Goal: Transaction & Acquisition: Purchase product/service

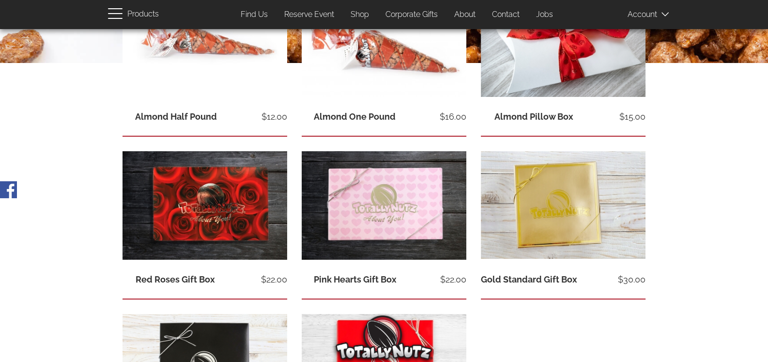
scroll to position [145, 0]
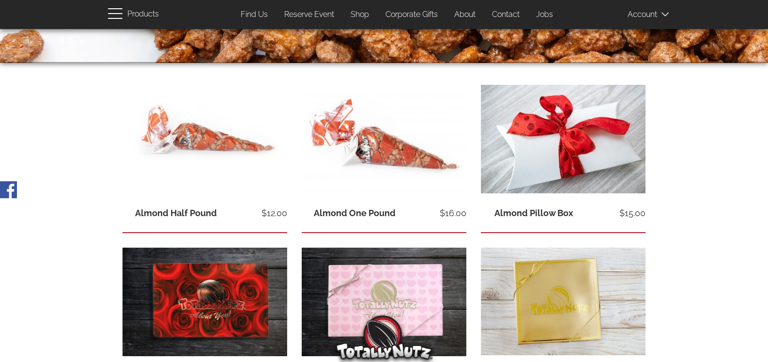
click at [384, 158] on span "View product" at bounding box center [384, 156] width 165 height 13
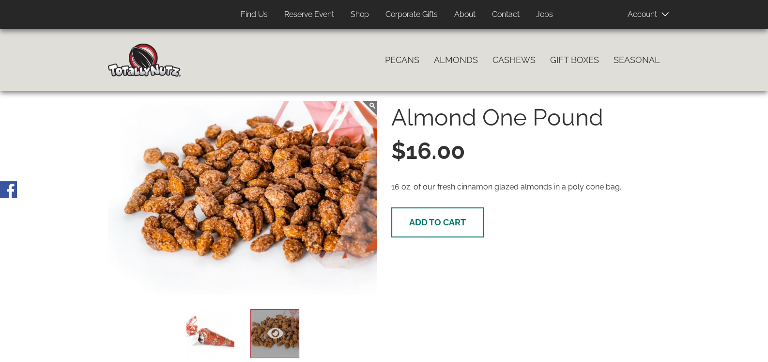
click at [445, 226] on span "Add to cart" at bounding box center [437, 222] width 57 height 10
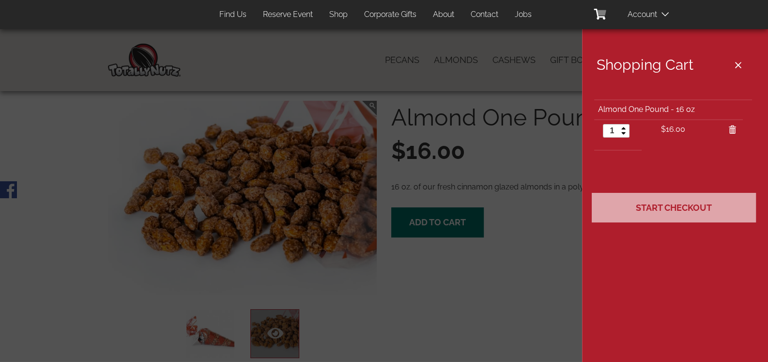
click at [677, 209] on span "Start Checkout" at bounding box center [674, 207] width 76 height 10
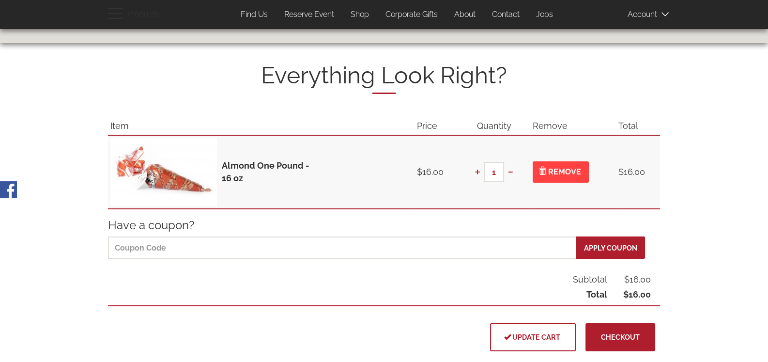
scroll to position [96, 0]
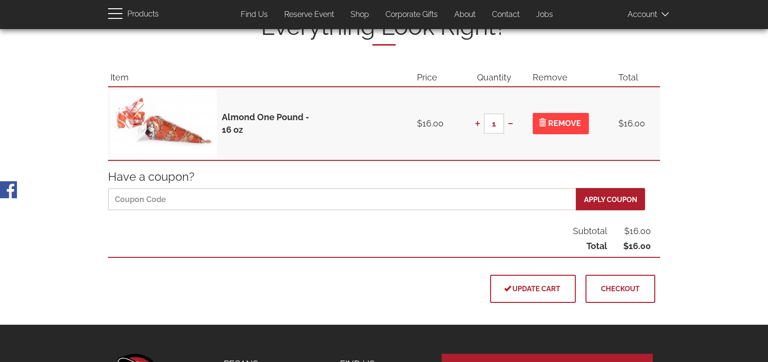
click at [622, 285] on span "Checkout" at bounding box center [620, 288] width 39 height 8
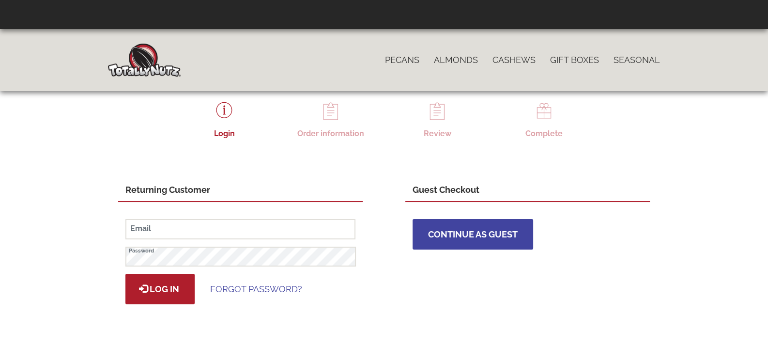
click at [475, 234] on span "Continue as Guest" at bounding box center [473, 234] width 90 height 10
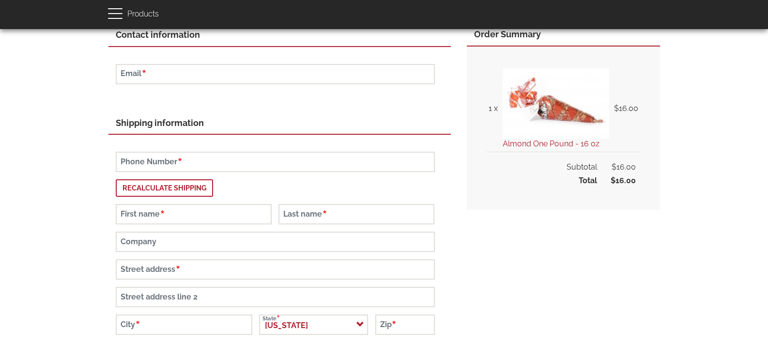
scroll to position [96, 0]
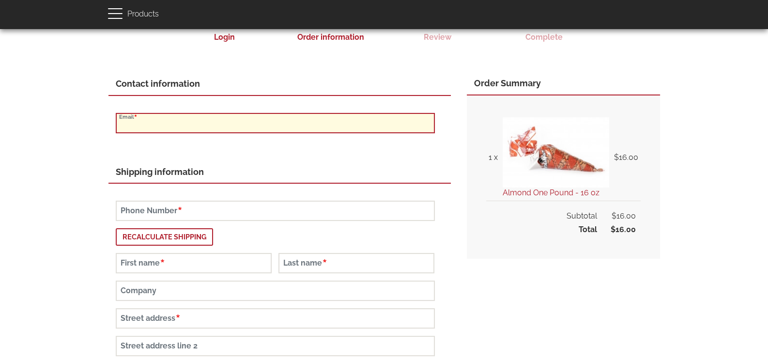
click at [163, 123] on input "Email" at bounding box center [275, 123] width 319 height 20
type input "[EMAIL_ADDRESS][DOMAIN_NAME]"
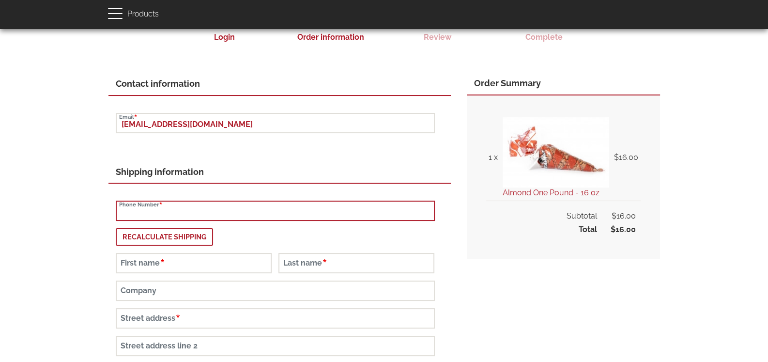
type input "7207257857"
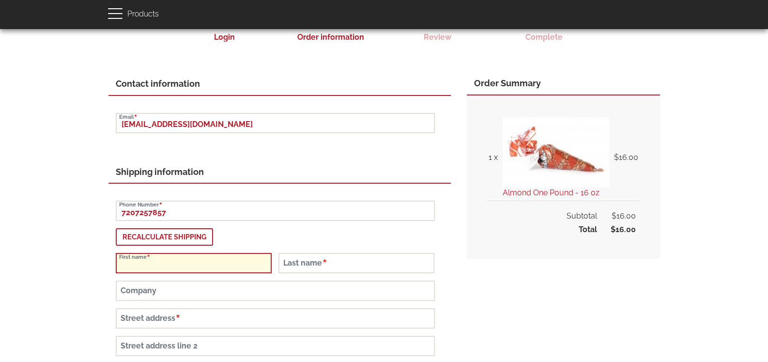
type input "[PERSON_NAME]"
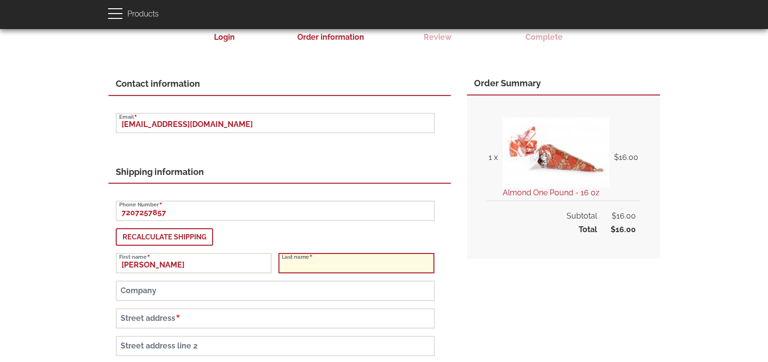
type input "[PERSON_NAME]"
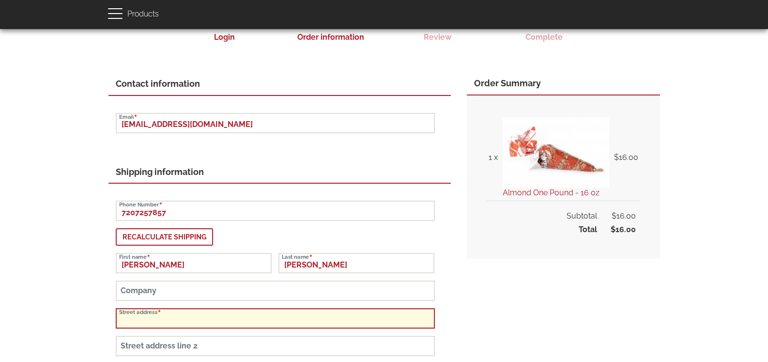
type input "[STREET_ADDRESS]"
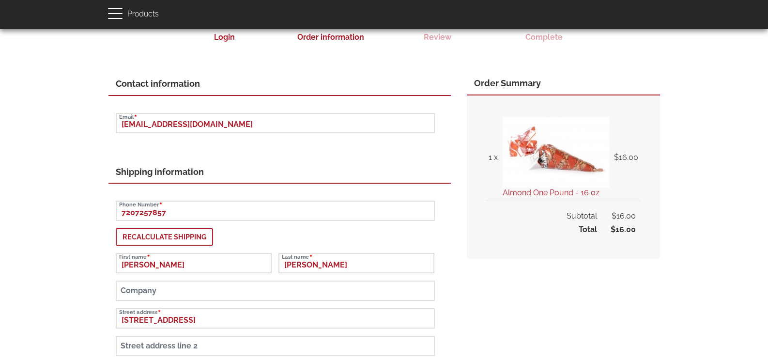
type input "Centennial"
select select "CO"
type input "80112-2581"
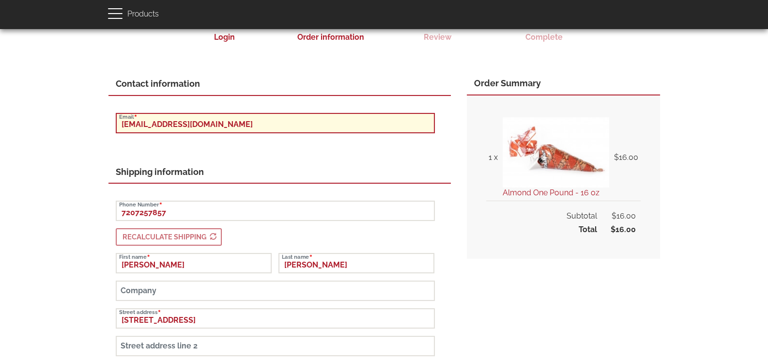
click at [222, 123] on input "[EMAIL_ADDRESS][DOMAIN_NAME]" at bounding box center [275, 123] width 319 height 20
type input "[EMAIL_ADDRESS][DOMAIN_NAME]"
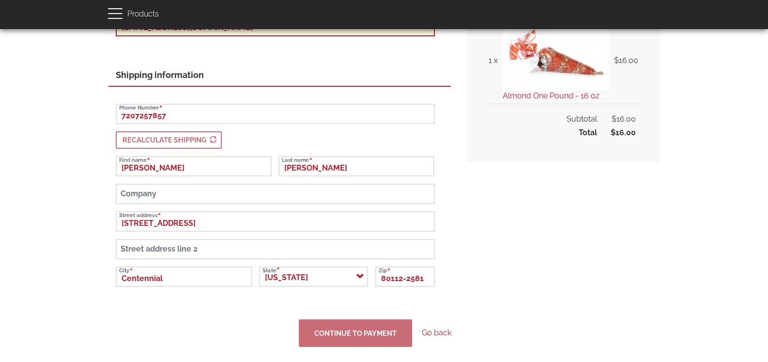
scroll to position [242, 0]
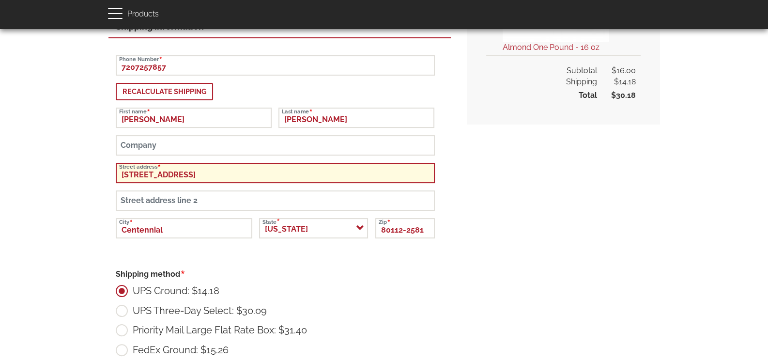
drag, startPoint x: 214, startPoint y: 169, endPoint x: 110, endPoint y: 169, distance: 104.6
click at [110, 169] on div "7207257857 Phone Number Recalculate shipping Antonio First name Fuentes Last na…" at bounding box center [279, 349] width 342 height 622
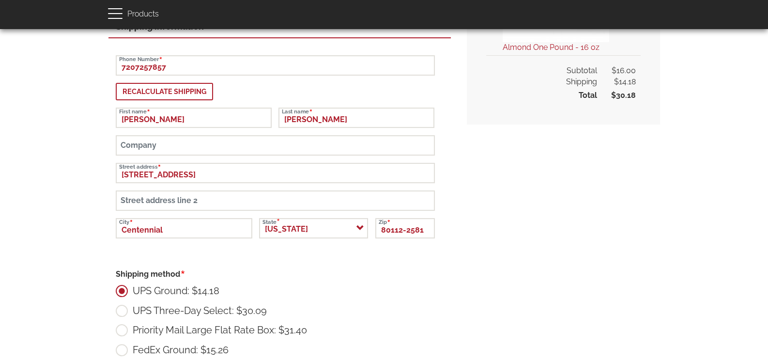
click at [530, 212] on div "Contact information jafuentesg@outlook.com Email Shipping information 720725785…" at bounding box center [384, 309] width 552 height 765
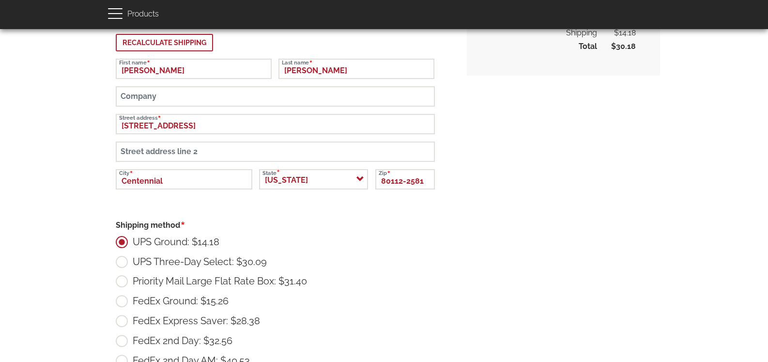
scroll to position [193, 0]
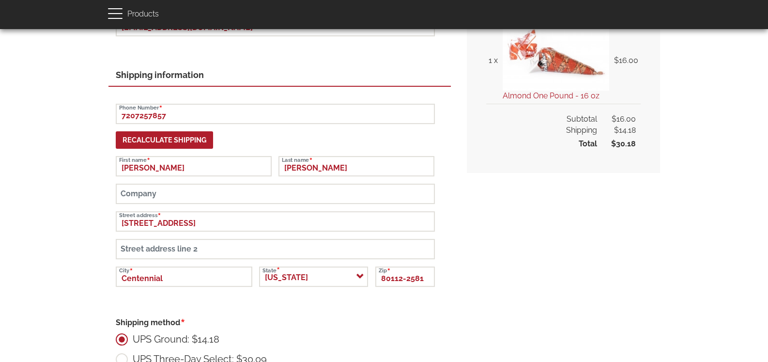
type button "Recalculate shipping"
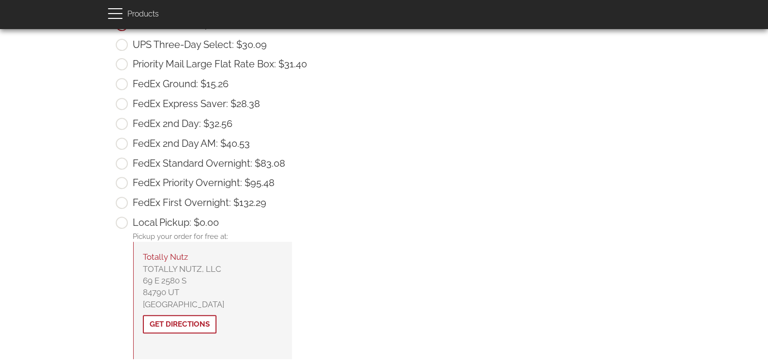
scroll to position [653, 0]
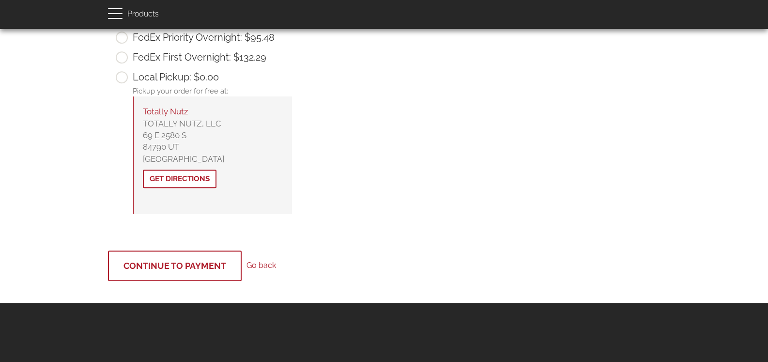
click at [188, 264] on span "Continue to Payment" at bounding box center [174, 265] width 103 height 10
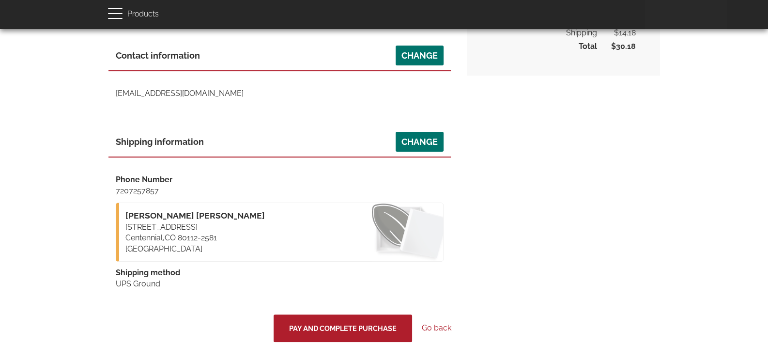
scroll to position [339, 0]
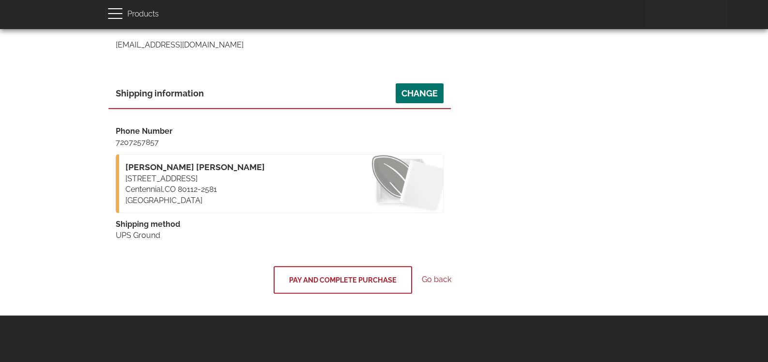
click at [341, 279] on span "Pay and complete purchase" at bounding box center [342, 279] width 107 height 8
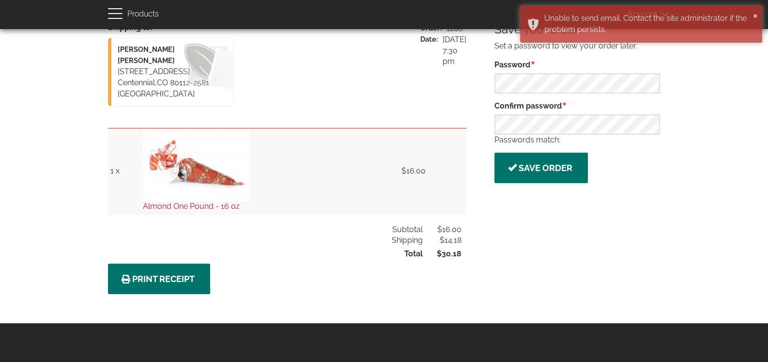
scroll to position [158, 0]
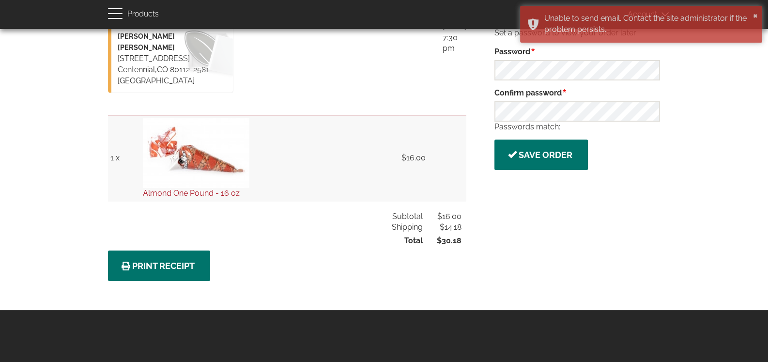
click at [156, 256] on link "Print Receipt" at bounding box center [159, 265] width 102 height 31
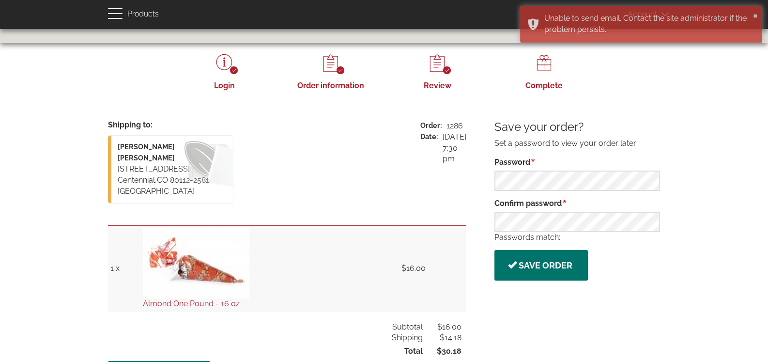
scroll to position [0, 0]
